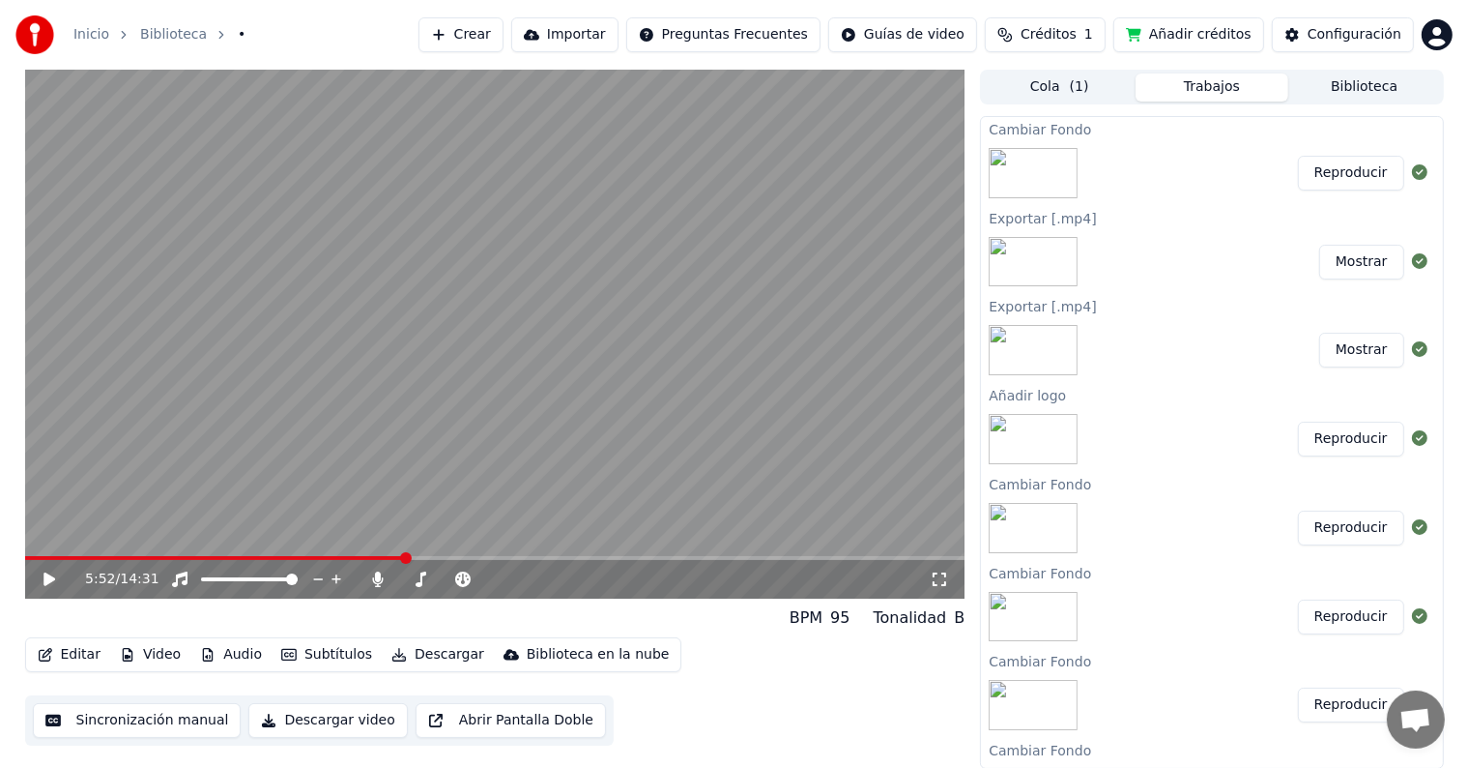
click at [166, 655] on button "Video" at bounding box center [150, 654] width 76 height 27
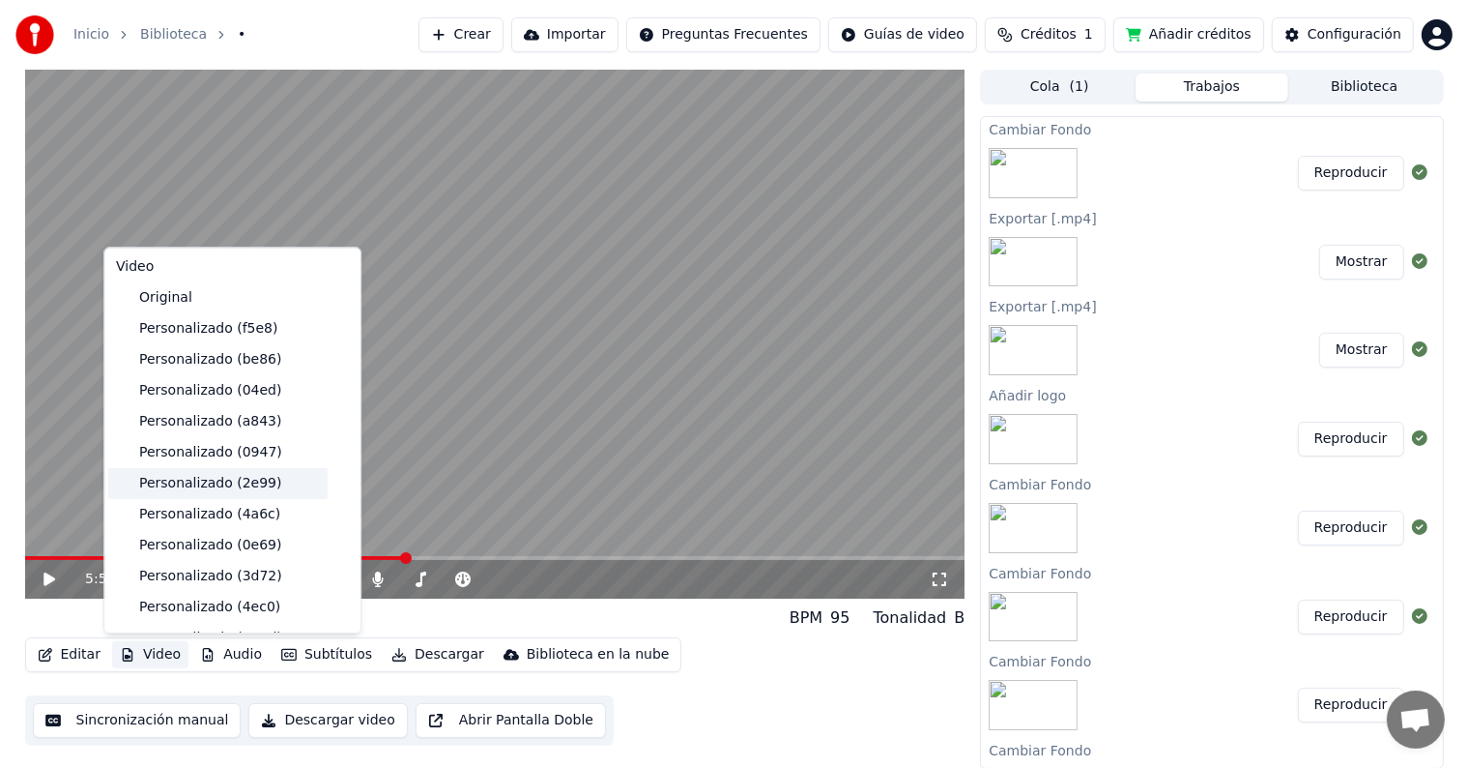
scroll to position [218, 0]
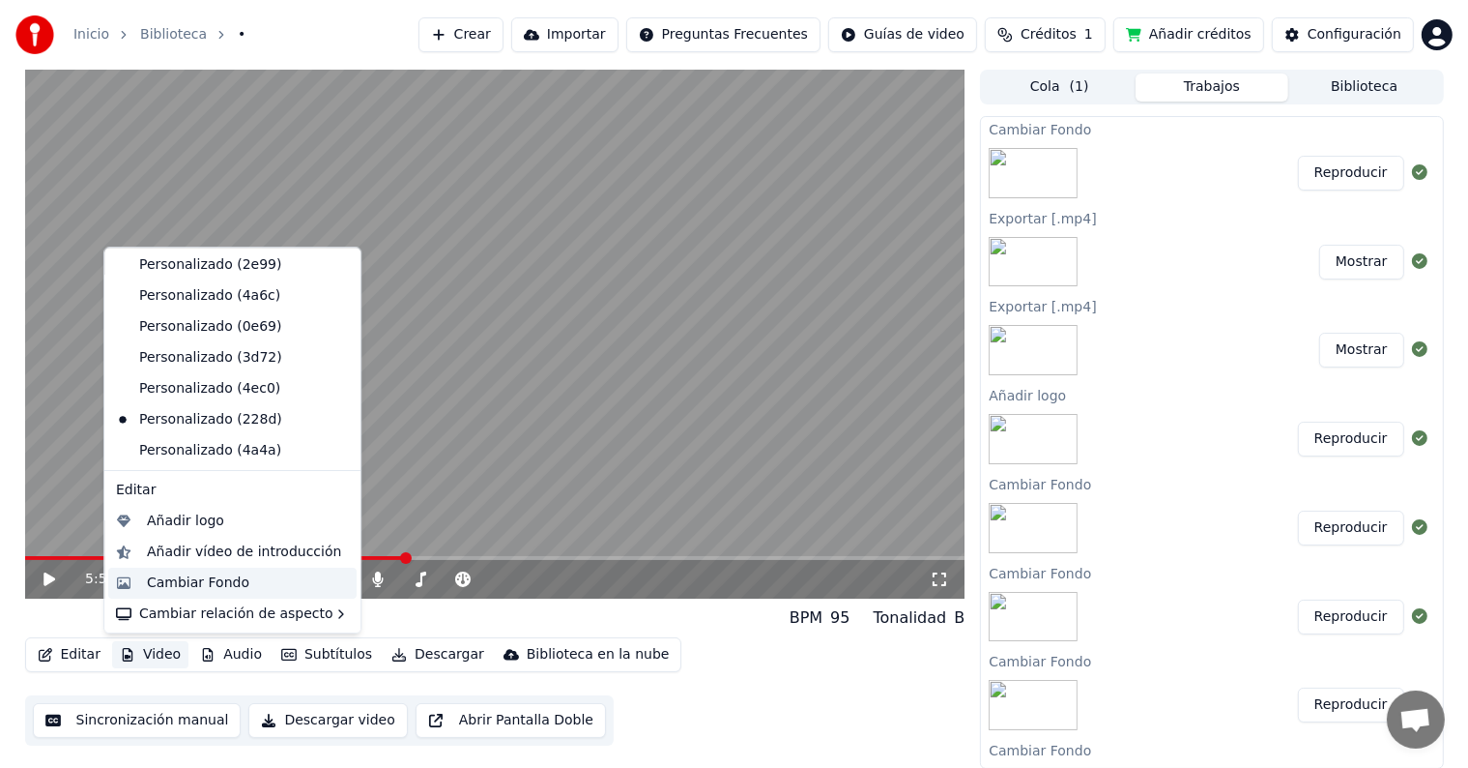
click at [208, 577] on div "Cambiar Fondo" at bounding box center [198, 582] width 102 height 19
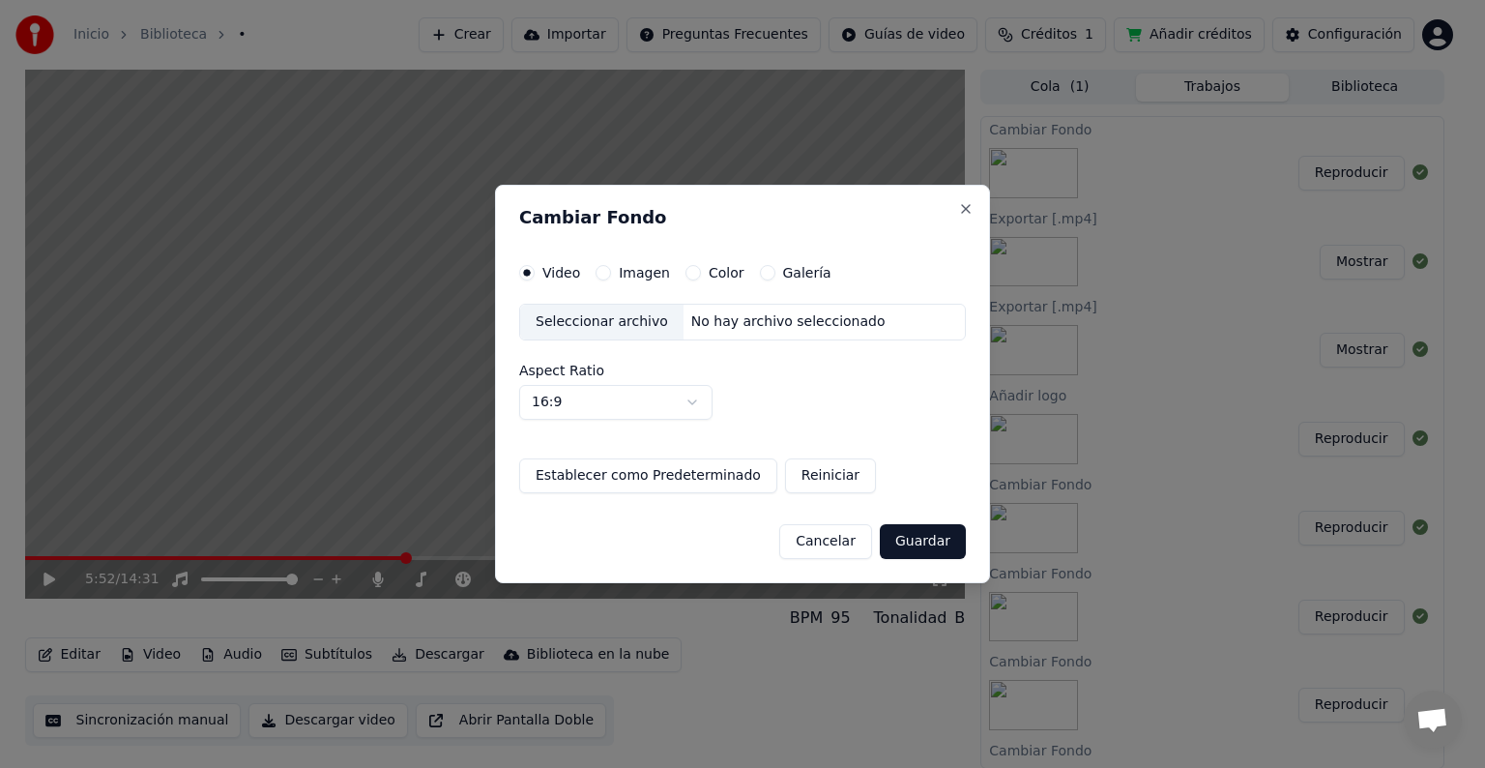
click at [628, 276] on label "Imagen" at bounding box center [644, 273] width 51 height 14
click at [611, 276] on button "Imagen" at bounding box center [602, 272] width 15 height 15
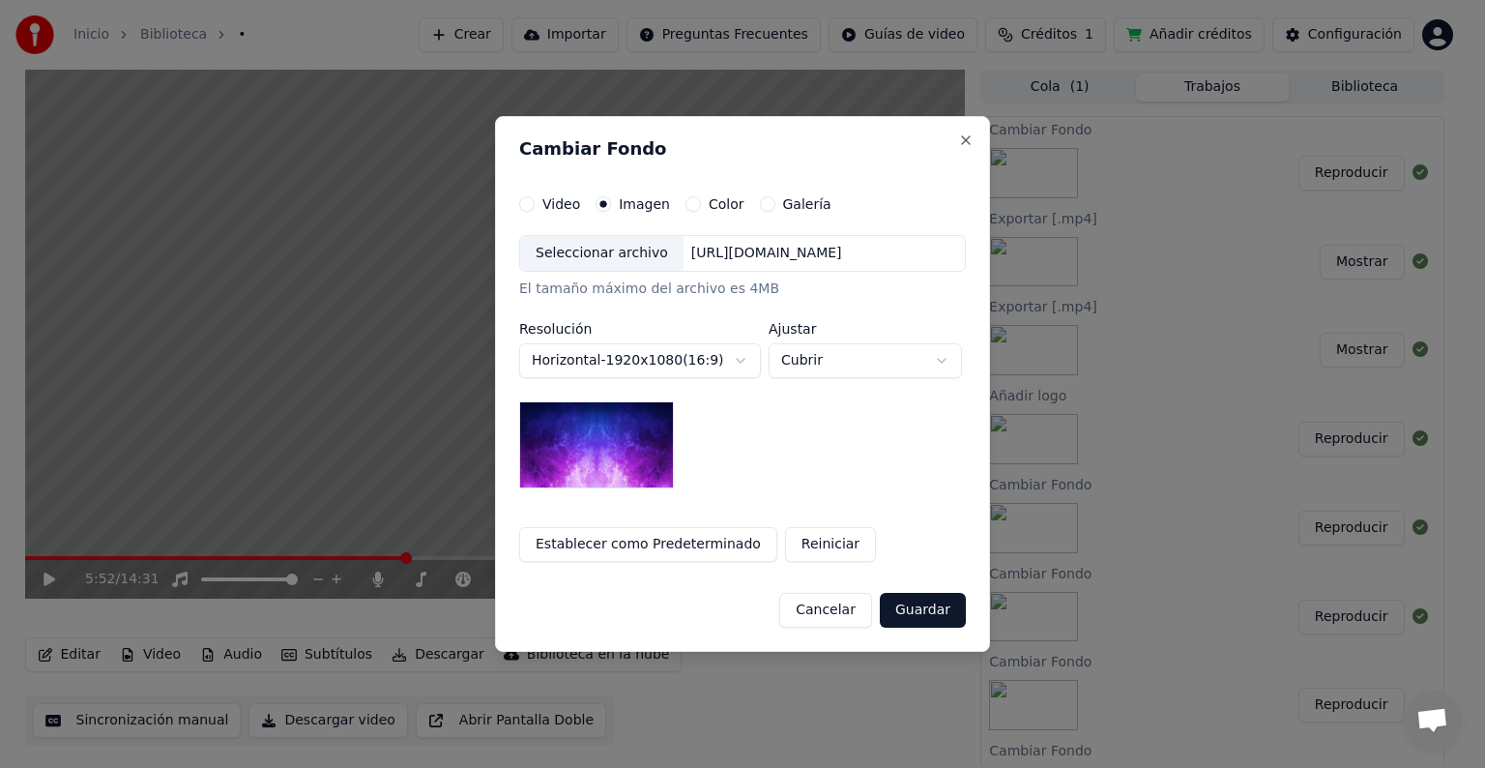
click at [611, 250] on div "Seleccionar archivo" at bounding box center [601, 253] width 163 height 35
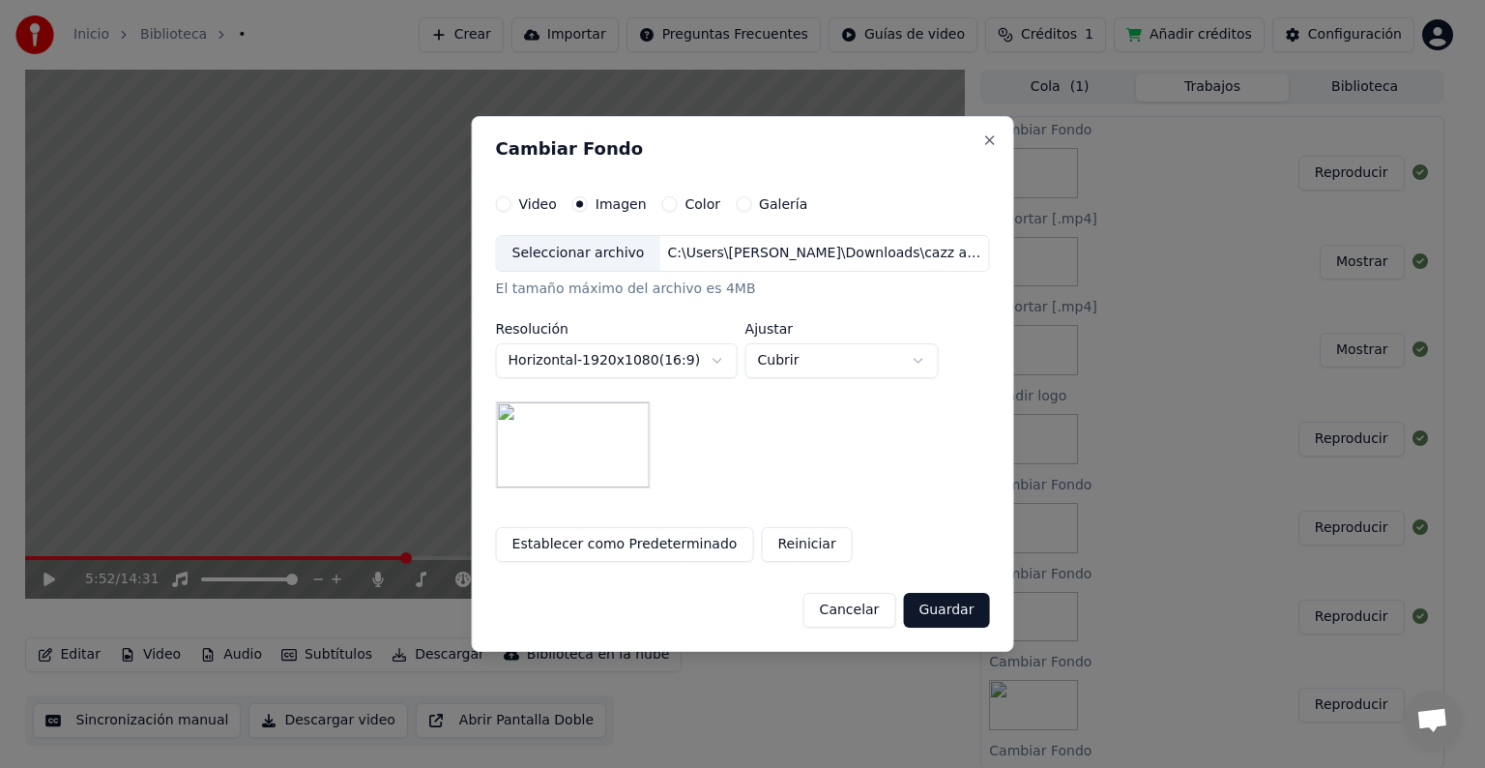
click at [953, 619] on button "Guardar" at bounding box center [946, 610] width 86 height 35
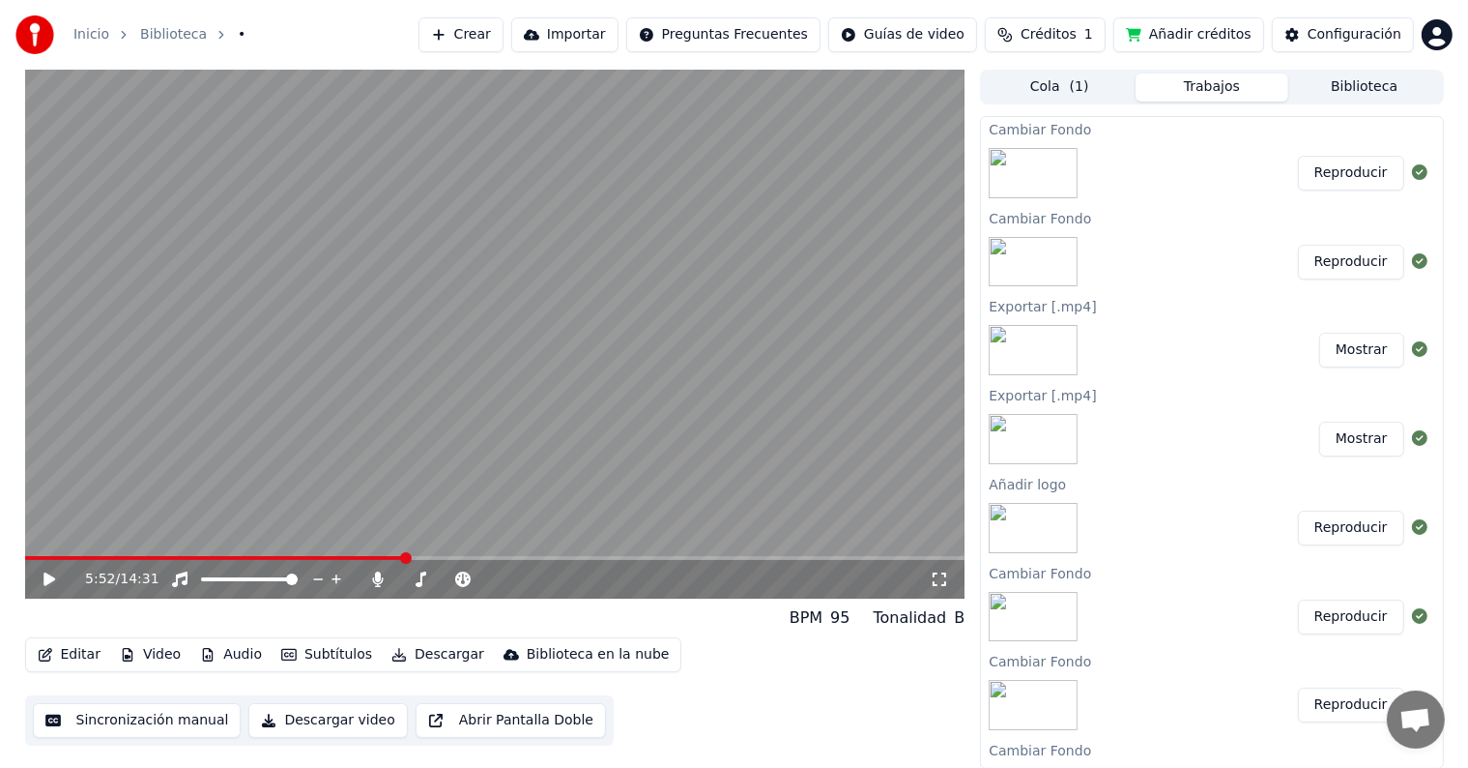
click at [1347, 180] on button "Reproducir" at bounding box center [1351, 173] width 106 height 35
click at [54, 579] on icon at bounding box center [63, 578] width 45 height 15
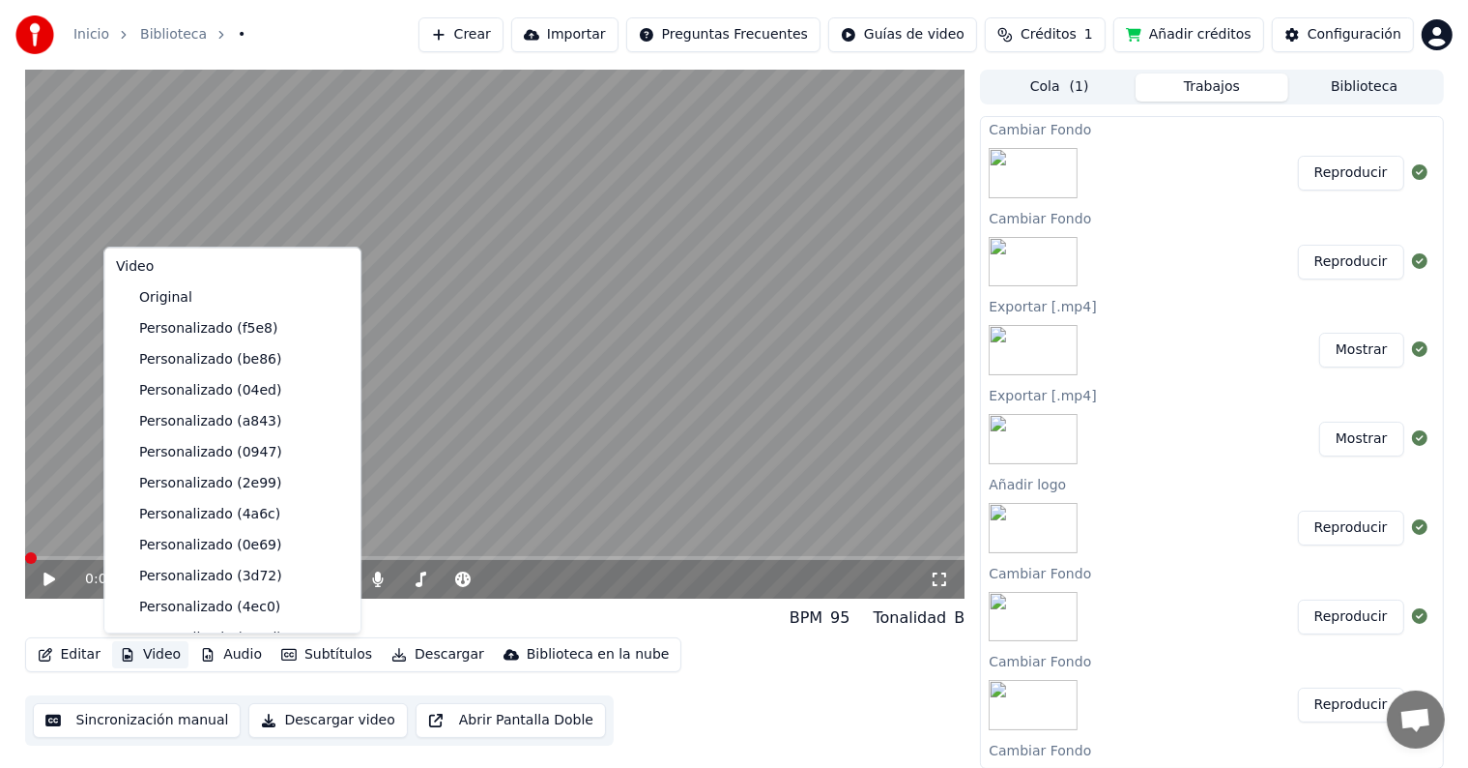
click at [147, 651] on button "Video" at bounding box center [150, 654] width 76 height 27
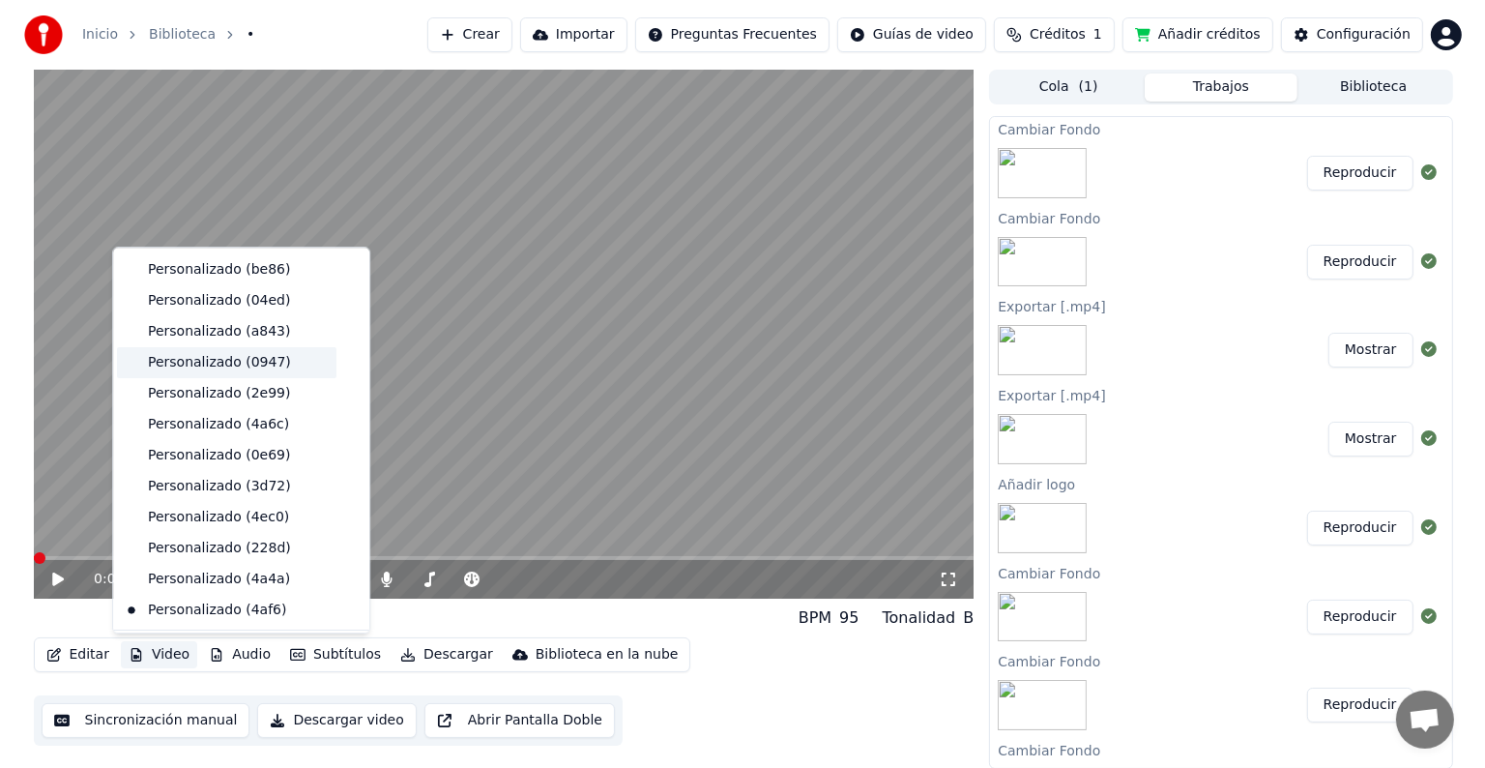
scroll to position [249, 0]
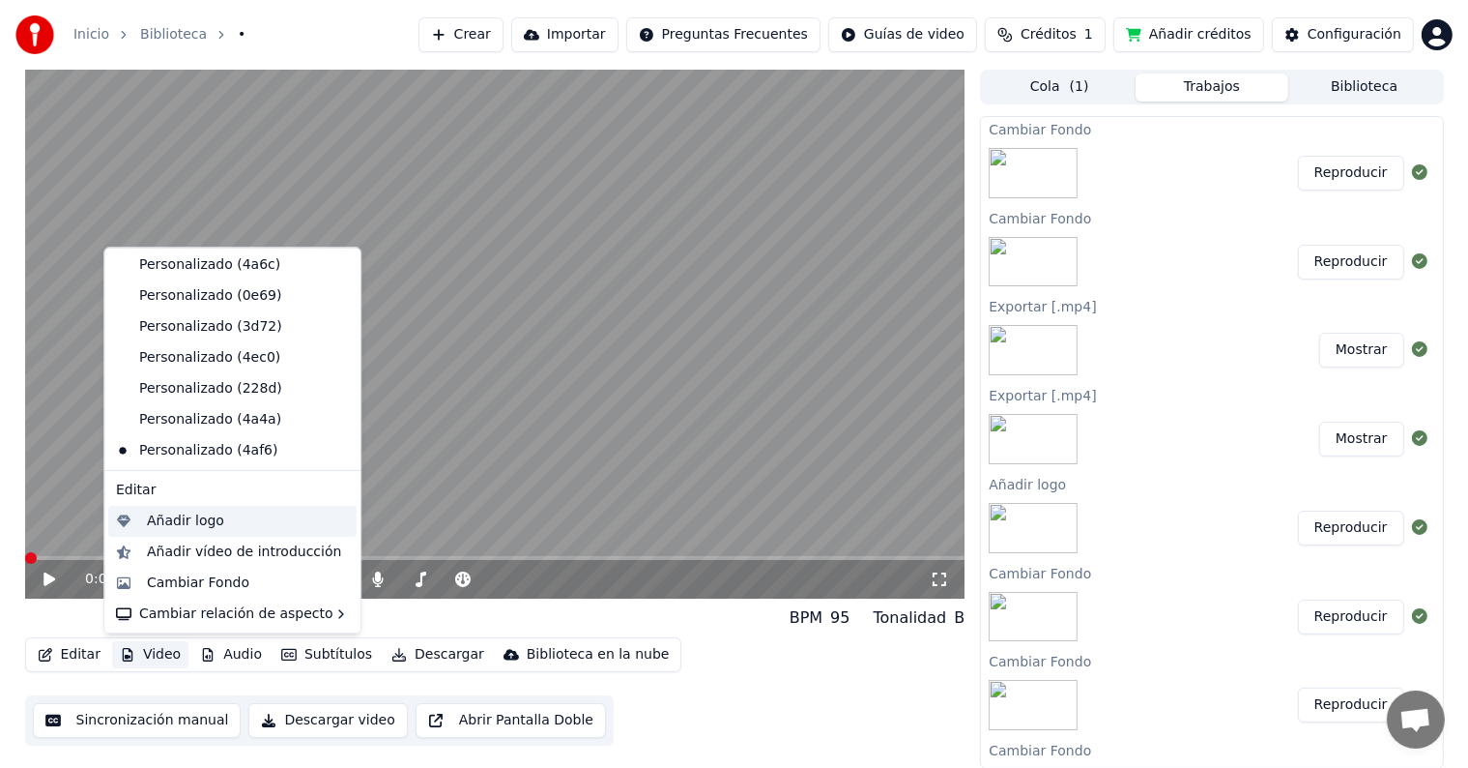
click at [226, 527] on div "Añadir logo" at bounding box center [248, 520] width 202 height 19
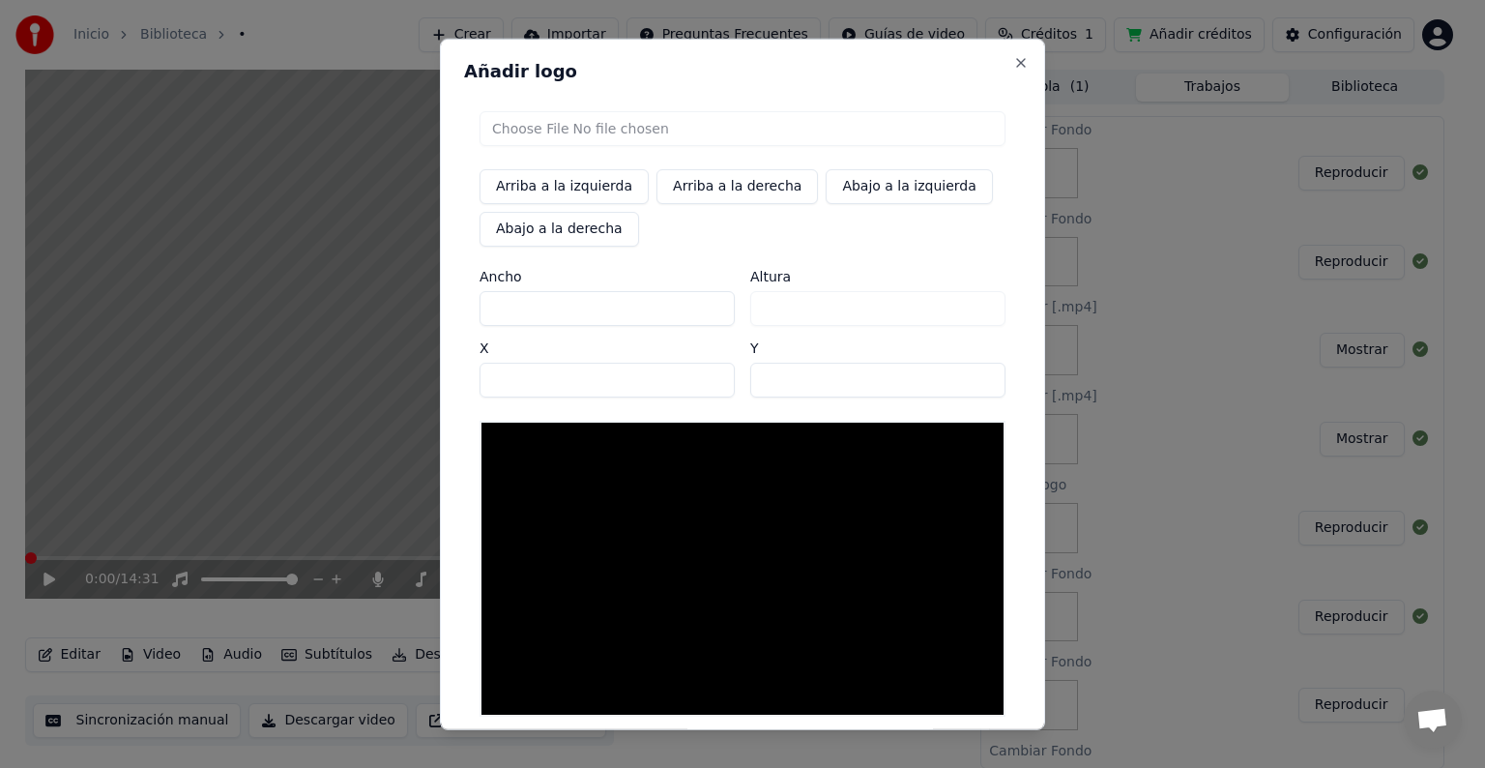
click at [573, 135] on input "file" at bounding box center [742, 128] width 526 height 35
type input "**********"
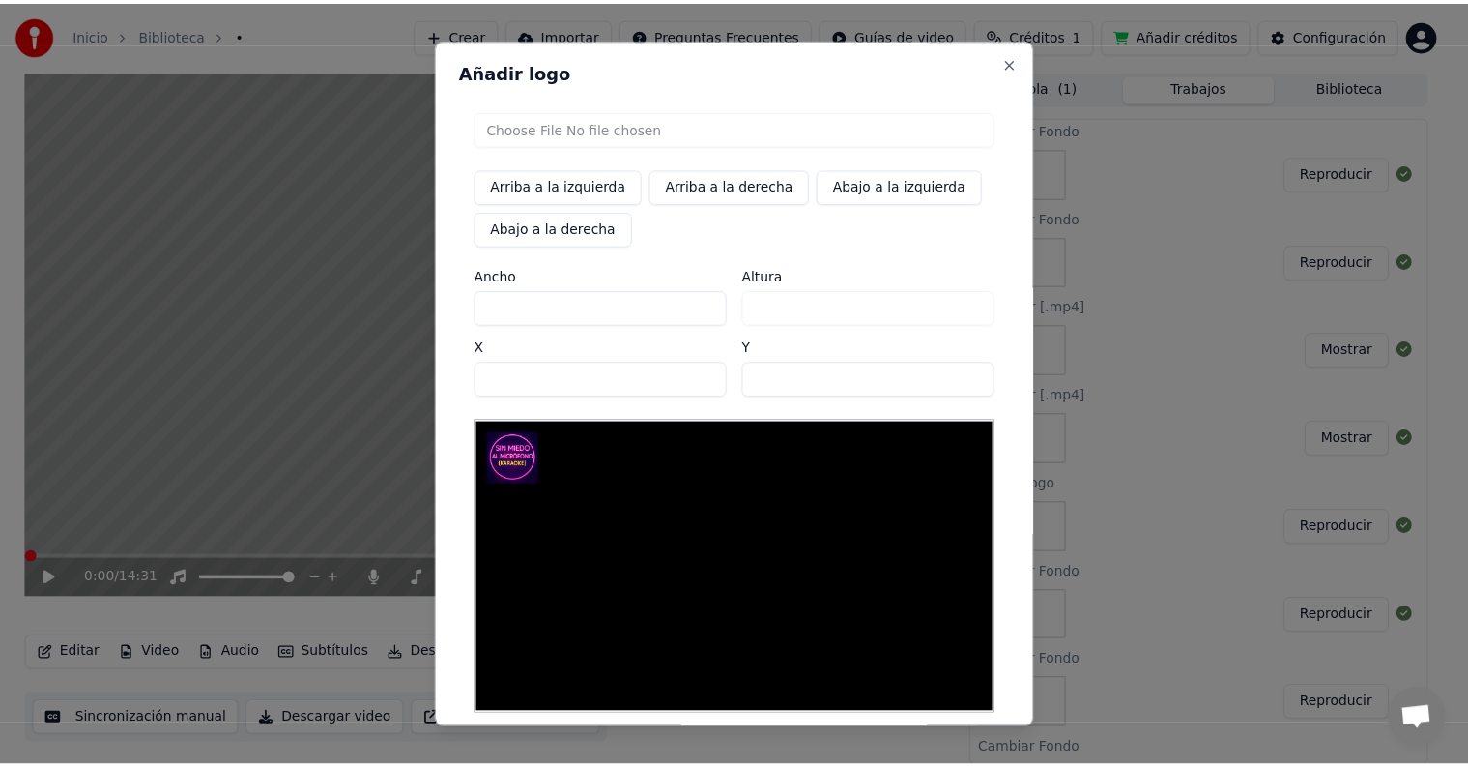
scroll to position [92, 0]
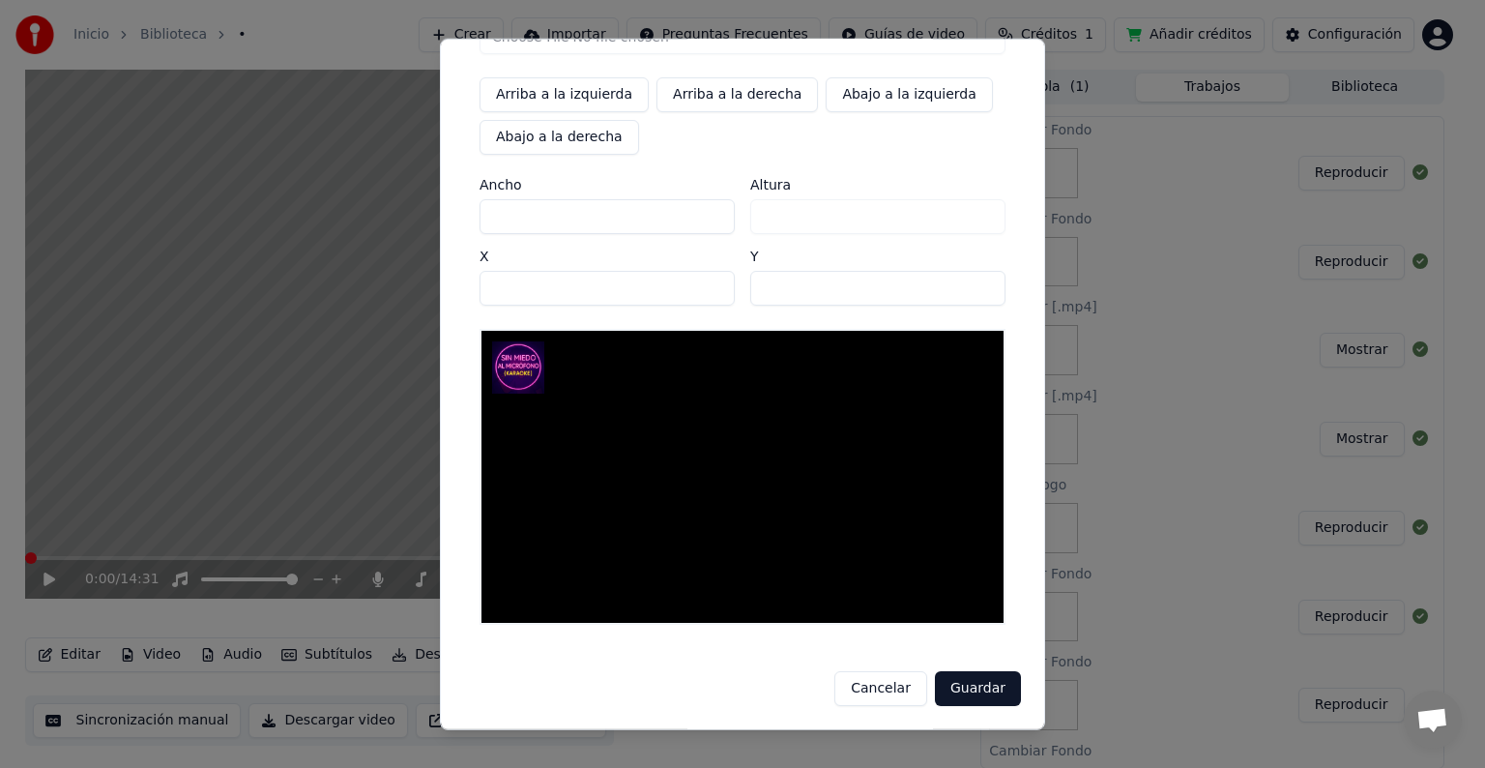
click at [971, 683] on button "Guardar" at bounding box center [978, 688] width 86 height 35
